Goal: Transaction & Acquisition: Purchase product/service

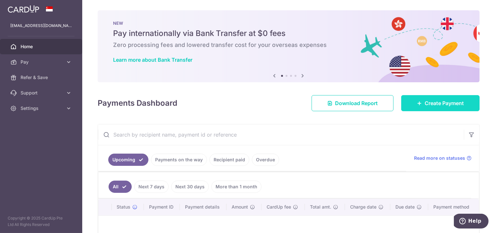
click at [436, 98] on link "Create Payment" at bounding box center [441, 103] width 78 height 16
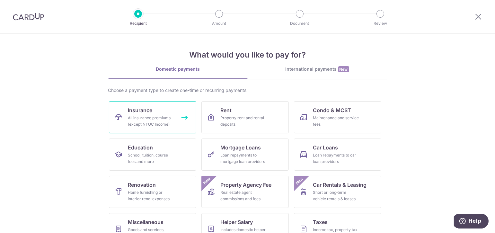
click at [141, 122] on div "All insurance premiums (except NTUC Income)" at bounding box center [151, 121] width 46 height 13
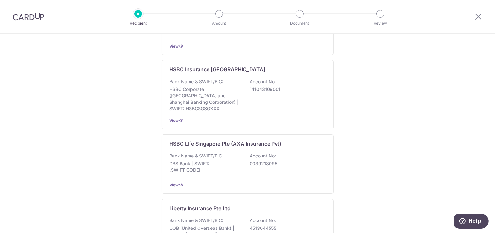
scroll to position [428, 0]
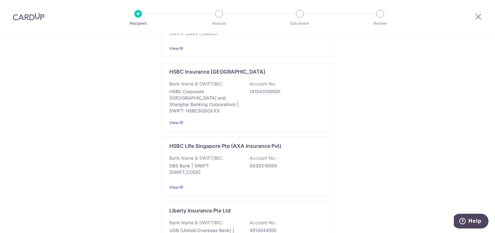
click at [346, 107] on div "Who would you like to pay? Add a new recipient or select from our recipient dir…" at bounding box center [247, 31] width 495 height 851
click at [423, 72] on div "Who would you like to pay? Add a new recipient or select from our recipient dir…" at bounding box center [247, 31] width 495 height 851
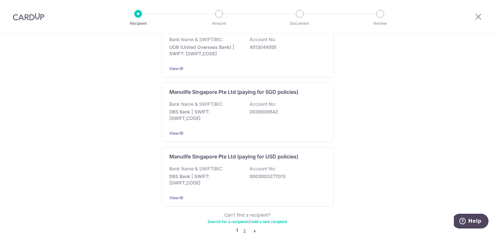
scroll to position [643, 0]
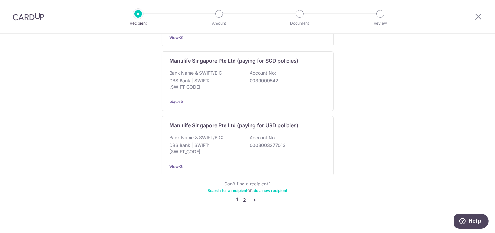
click at [244, 196] on link "2" at bounding box center [245, 200] width 8 height 8
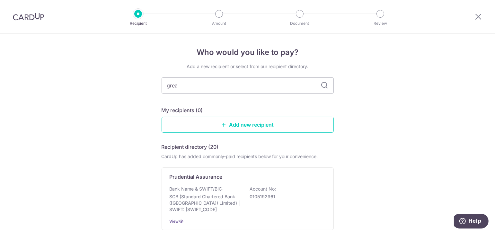
type input "great"
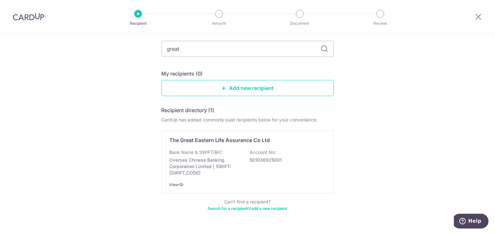
scroll to position [52, 0]
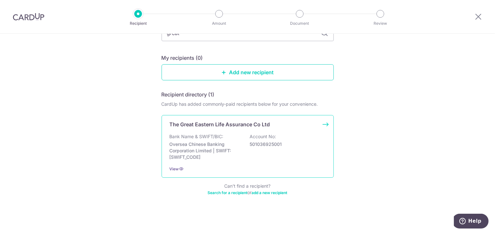
click at [236, 146] on p "Oversea Chinese Banking Corporation Limited | SWIFT: OCBCSGSGXXX" at bounding box center [206, 150] width 72 height 19
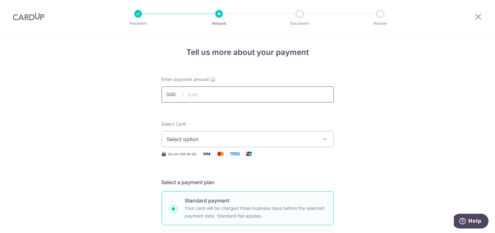
click at [279, 95] on input "text" at bounding box center [248, 94] width 172 height 16
type input "2,904.50"
click at [275, 141] on span "Select option" at bounding box center [242, 139] width 150 height 8
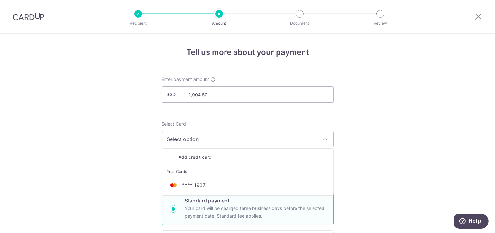
scroll to position [83, 0]
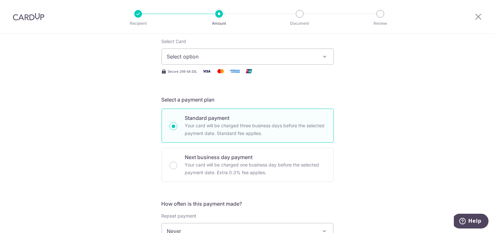
click at [316, 53] on button "Select option" at bounding box center [248, 57] width 172 height 16
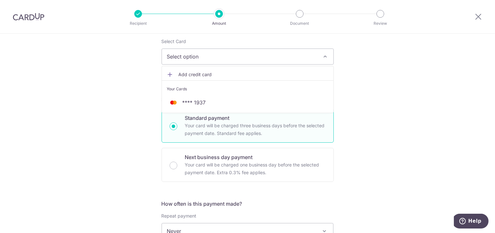
click at [233, 71] on link "Add credit card" at bounding box center [248, 75] width 172 height 12
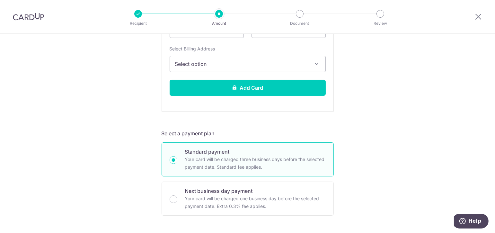
scroll to position [230, 0]
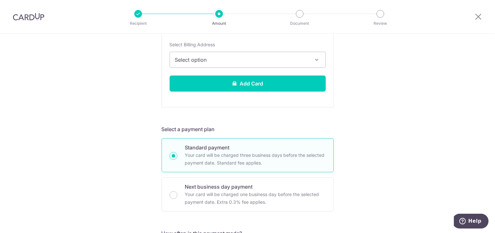
click at [280, 59] on span "Select option" at bounding box center [242, 60] width 134 height 8
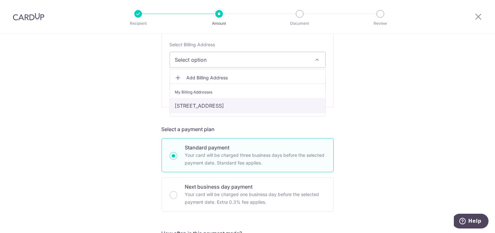
click at [221, 104] on link "93a Telok Blangah Street 31, 23-159, Singapore, Singapore, Singapore-101093" at bounding box center [248, 105] width 156 height 15
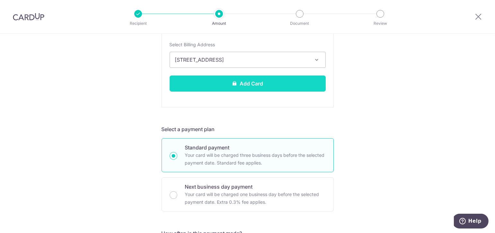
click at [272, 83] on button "Add Card" at bounding box center [248, 84] width 156 height 16
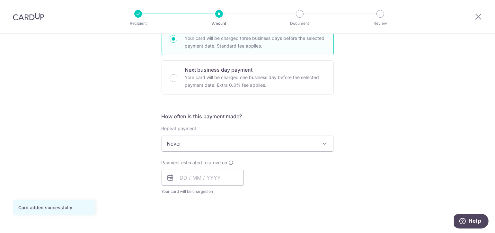
scroll to position [202, 0]
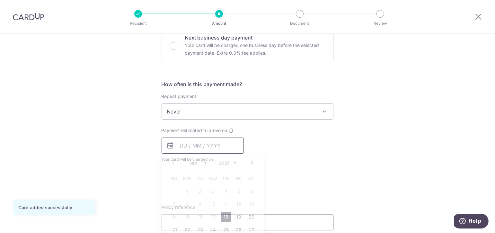
click at [186, 148] on input "text" at bounding box center [203, 146] width 82 height 16
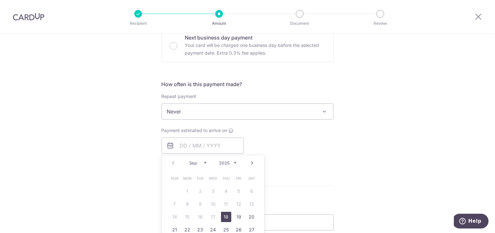
click at [228, 217] on link "18" at bounding box center [226, 217] width 10 height 10
type input "18/09/2025"
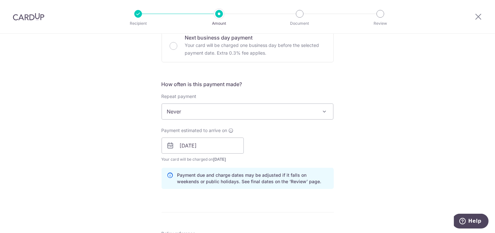
click at [401, 150] on div "Tell us more about your payment Enter payment amount SGD 2,904.50 2904.50 Card …" at bounding box center [247, 136] width 495 height 608
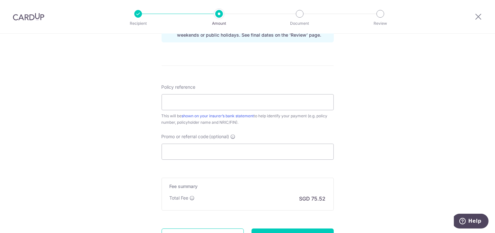
scroll to position [346, 0]
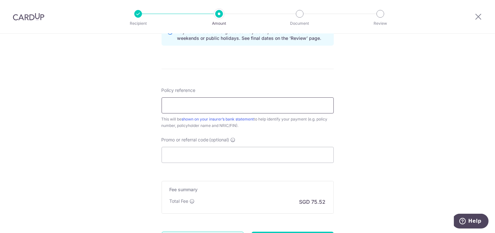
click at [301, 105] on input "Policy reference" at bounding box center [248, 105] width 172 height 16
type input "0214950626"
click at [263, 158] on input "Promo or referral code (optional)" at bounding box center [248, 155] width 172 height 16
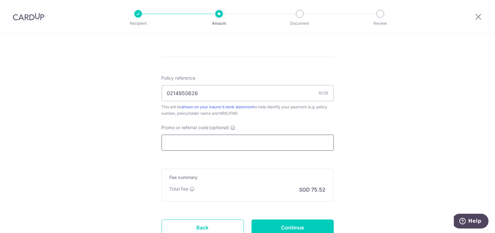
scroll to position [379, 0]
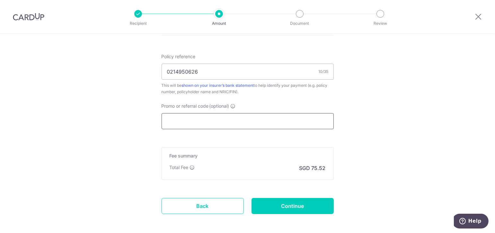
click at [260, 116] on input "Promo or referral code (optional)" at bounding box center [248, 121] width 172 height 16
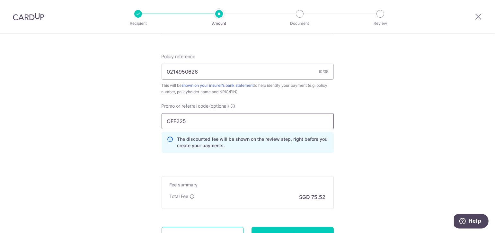
type input "OFF225"
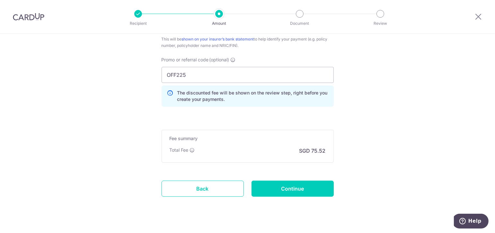
scroll to position [436, 0]
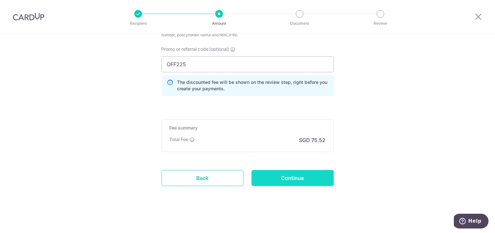
click at [302, 180] on input "Continue" at bounding box center [293, 178] width 82 height 16
type input "Create Schedule"
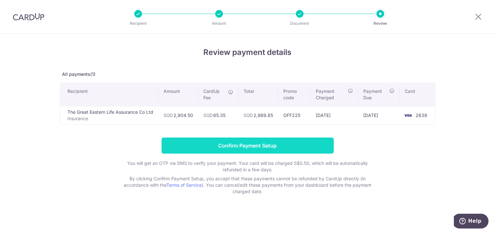
click at [268, 140] on input "Confirm Payment Setup" at bounding box center [248, 146] width 172 height 16
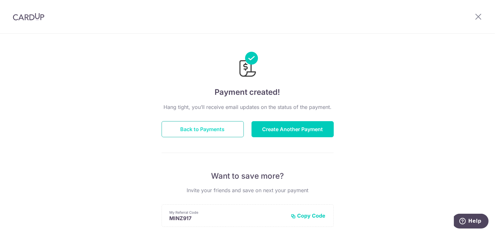
click at [182, 136] on button "Back to Payments" at bounding box center [203, 129] width 82 height 16
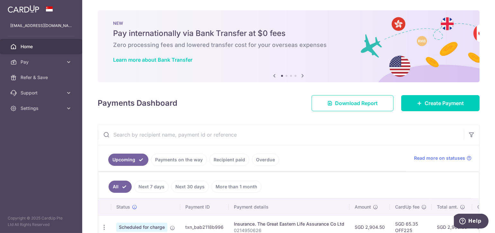
scroll to position [39, 0]
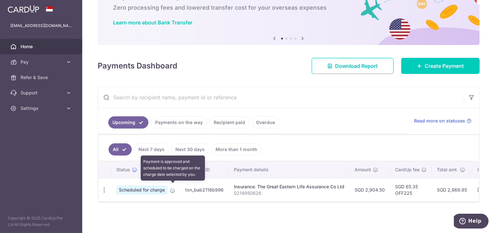
click at [171, 188] on icon at bounding box center [172, 190] width 5 height 5
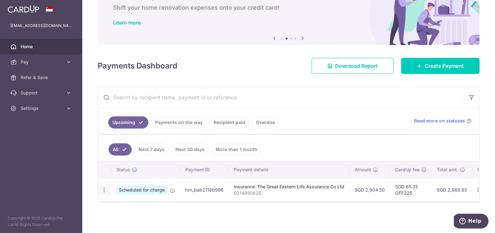
click at [104, 187] on icon "button" at bounding box center [104, 190] width 7 height 7
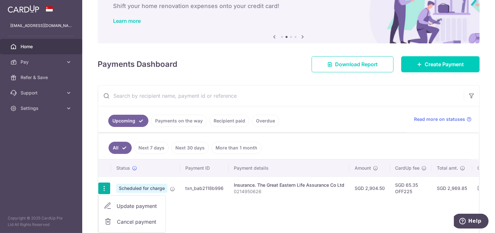
scroll to position [76, 0]
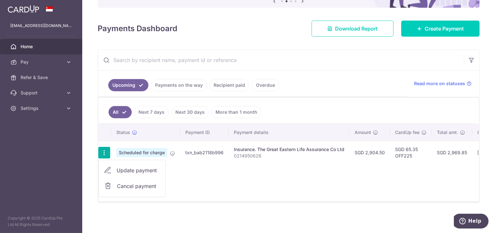
click at [350, 173] on div "Status Payment ID Payment details Amount CardUp fee Total amt. Charge date Due …" at bounding box center [288, 162] width 381 height 77
